Goal: Transaction & Acquisition: Purchase product/service

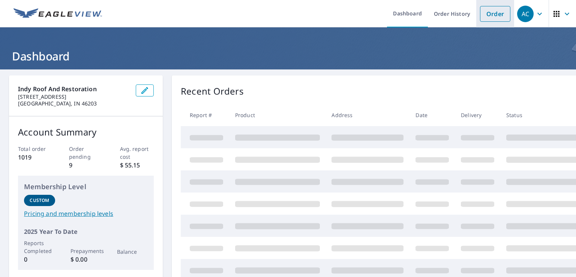
click at [493, 15] on link "Order" at bounding box center [495, 14] width 30 height 16
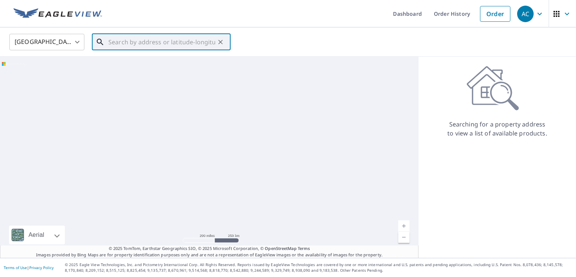
click at [146, 42] on input "text" at bounding box center [161, 42] width 107 height 21
paste input "[STREET_ADDRESS][PERSON_NAME]"
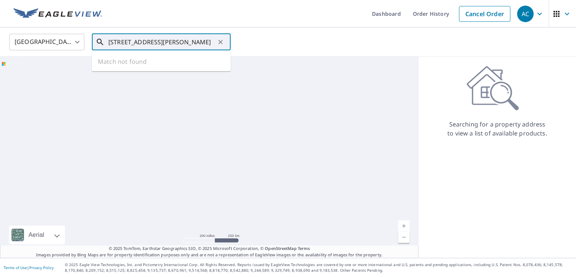
scroll to position [0, 13]
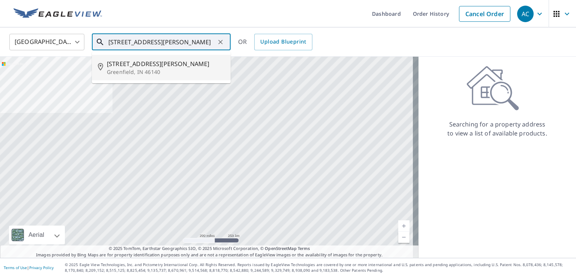
click at [144, 60] on span "[STREET_ADDRESS][PERSON_NAME]" at bounding box center [166, 63] width 118 height 9
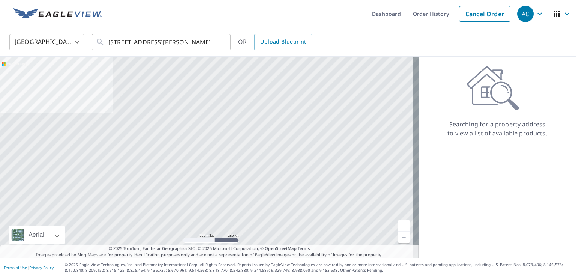
scroll to position [0, 0]
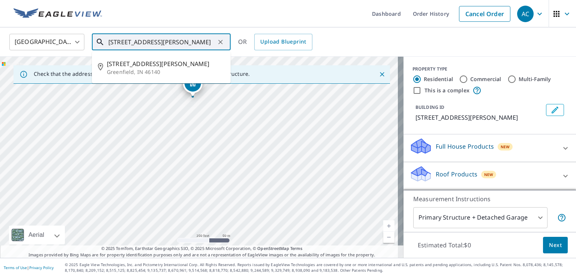
click at [118, 42] on input "[STREET_ADDRESS][PERSON_NAME]" at bounding box center [161, 42] width 107 height 21
click at [171, 42] on input "[STREET_ADDRESS][PERSON_NAME]" at bounding box center [161, 42] width 107 height 21
drag, startPoint x: 213, startPoint y: 42, endPoint x: 86, endPoint y: 39, distance: 127.2
click at [86, 39] on div "[GEOGRAPHIC_DATA] [GEOGRAPHIC_DATA] ​ [STREET_ADDRESS][PERSON_NAME] ​ [STREET_A…" at bounding box center [286, 42] width 564 height 18
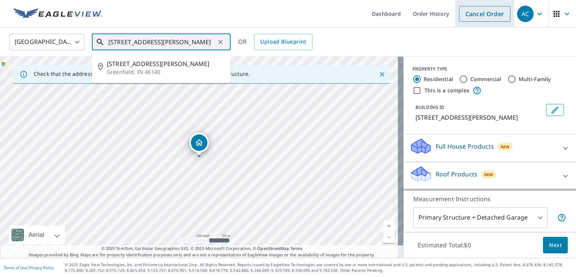
type input "[STREET_ADDRESS][PERSON_NAME]"
